Goal: Transaction & Acquisition: Purchase product/service

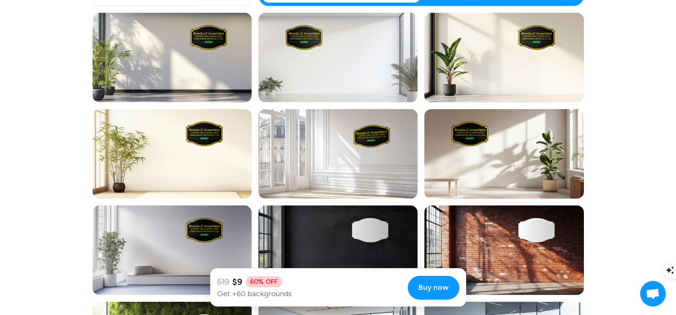
scroll to position [569, 0]
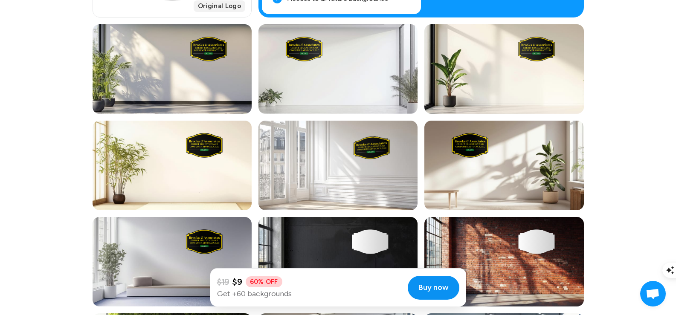
click at [432, 288] on span "Buy now" at bounding box center [433, 288] width 30 height 12
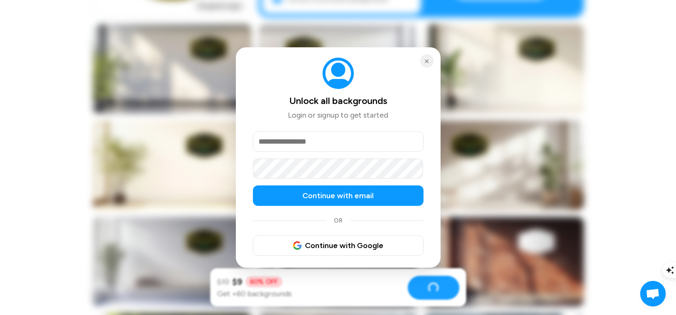
click at [280, 142] on input "email" at bounding box center [338, 141] width 171 height 20
type input "**********"
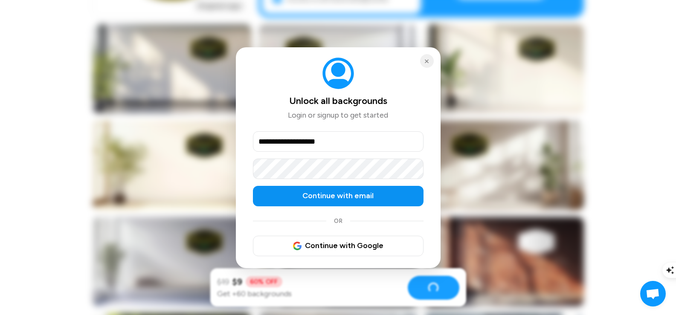
click at [344, 194] on span "Continue with email" at bounding box center [337, 196] width 71 height 12
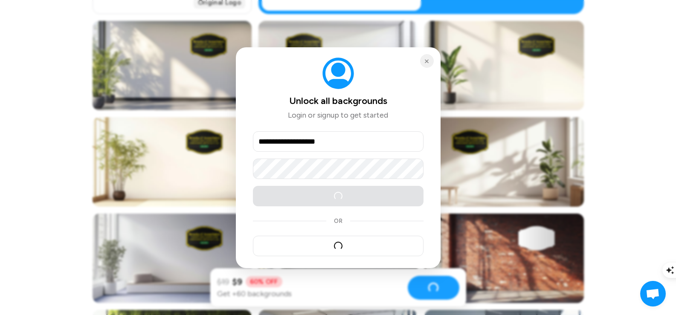
scroll to position [565, 0]
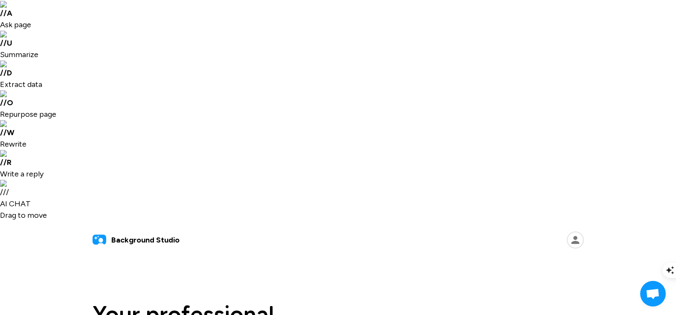
scroll to position [114, 0]
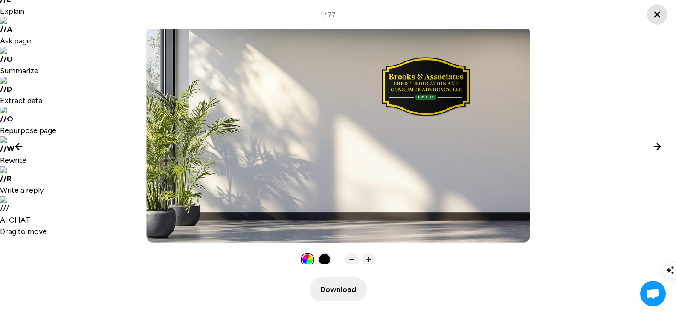
click at [657, 11] on icon "Close lightbox" at bounding box center [657, 14] width 10 height 10
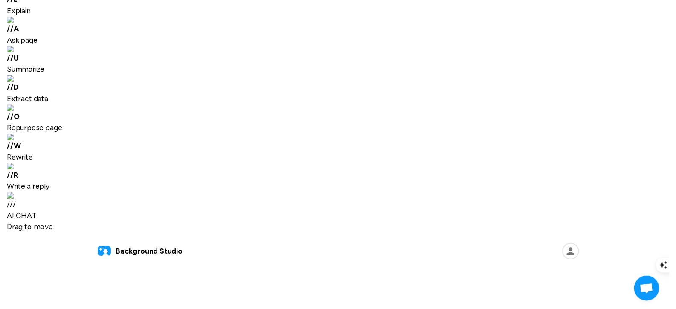
scroll to position [0, 0]
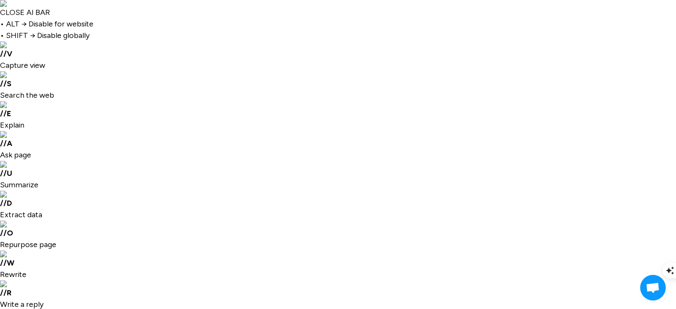
drag, startPoint x: 78, startPoint y: 1, endPoint x: 564, endPoint y: 20, distance: 487.1
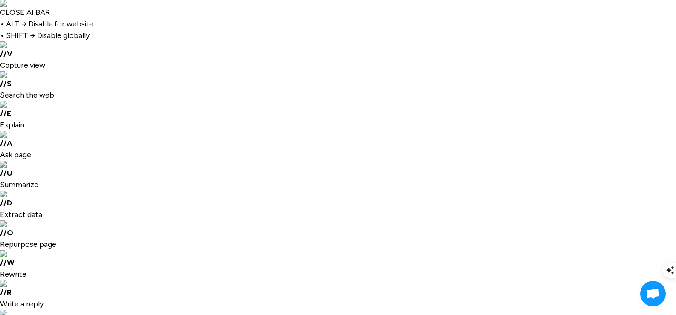
scroll to position [114, 0]
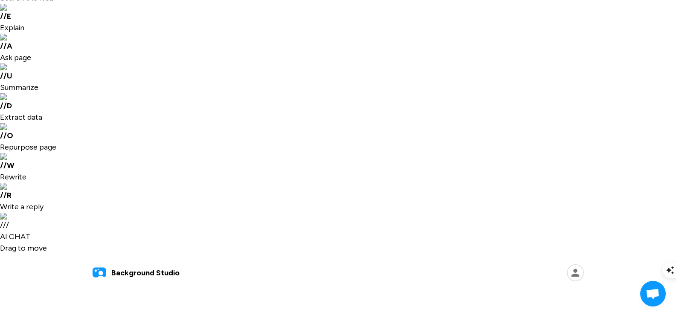
scroll to position [114, 0]
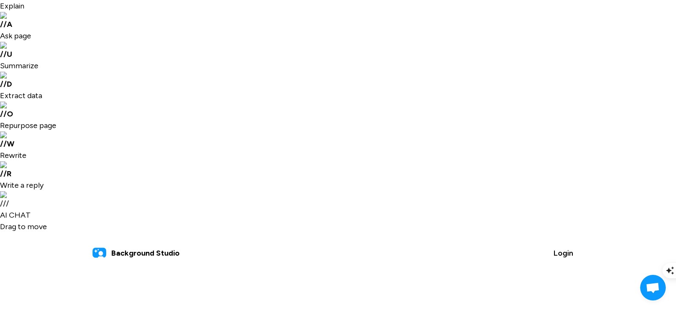
scroll to position [114, 0]
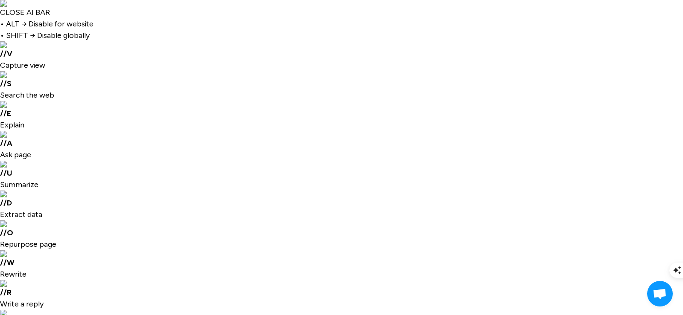
type input "*"
type input "**********"
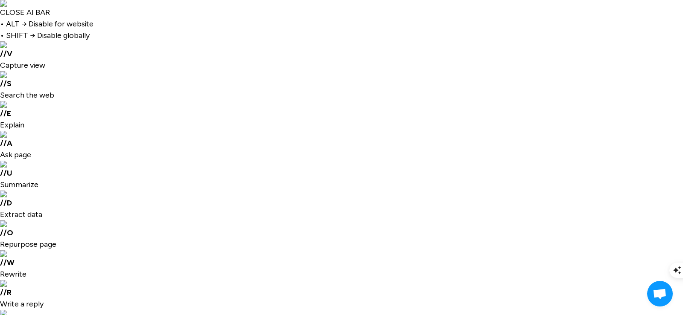
click at [0, 0] on input "Upload your logo .svg preferred" at bounding box center [0, 0] width 0 height 0
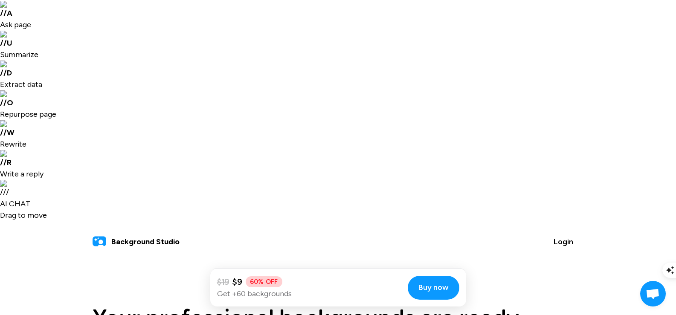
scroll to position [114, 0]
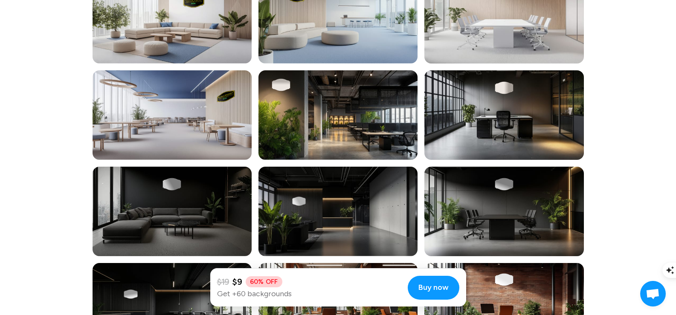
scroll to position [2436, 0]
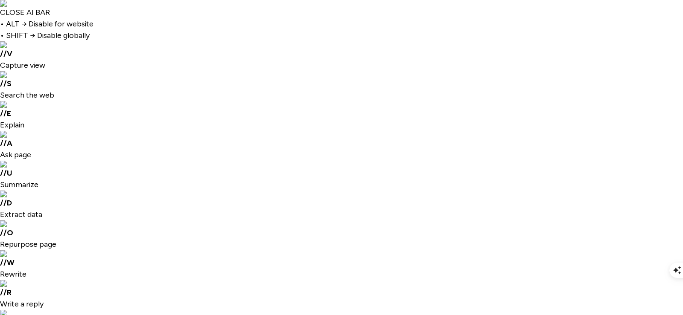
click at [0, 0] on input "Upload your logo .svg preferred" at bounding box center [0, 0] width 0 height 0
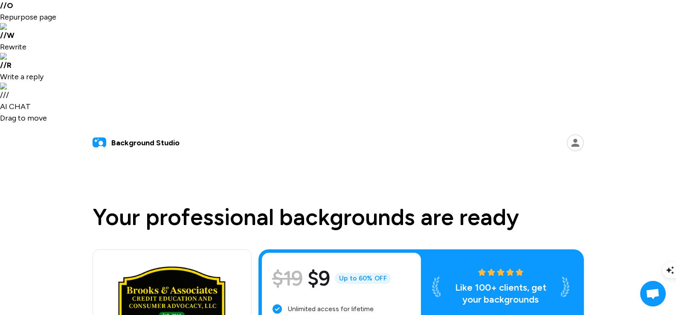
scroll to position [114, 0]
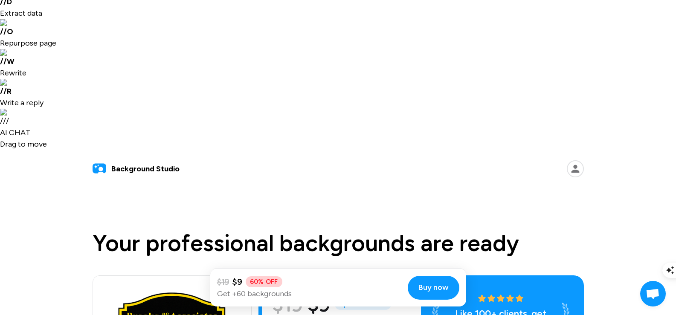
scroll to position [185, 0]
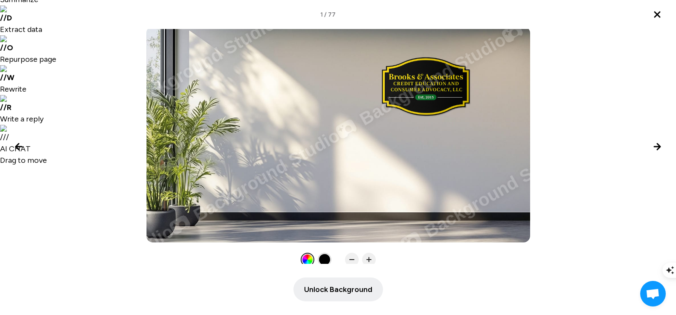
click at [157, 81] on div "Background Studio Background Studio Background Studio Background Studio Backgro…" at bounding box center [338, 134] width 384 height 216
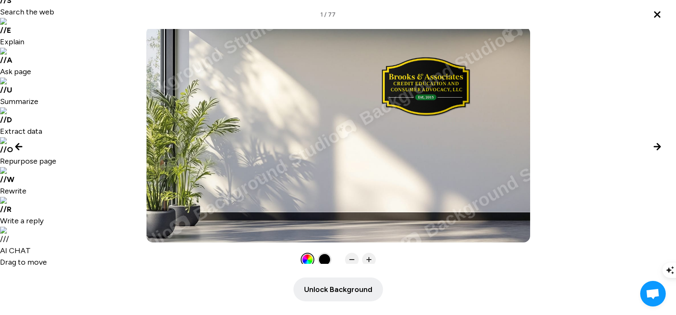
scroll to position [71, 0]
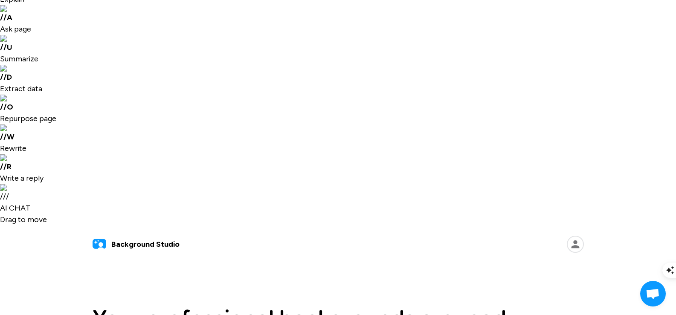
scroll to position [227, 0]
